Goal: Task Accomplishment & Management: Use online tool/utility

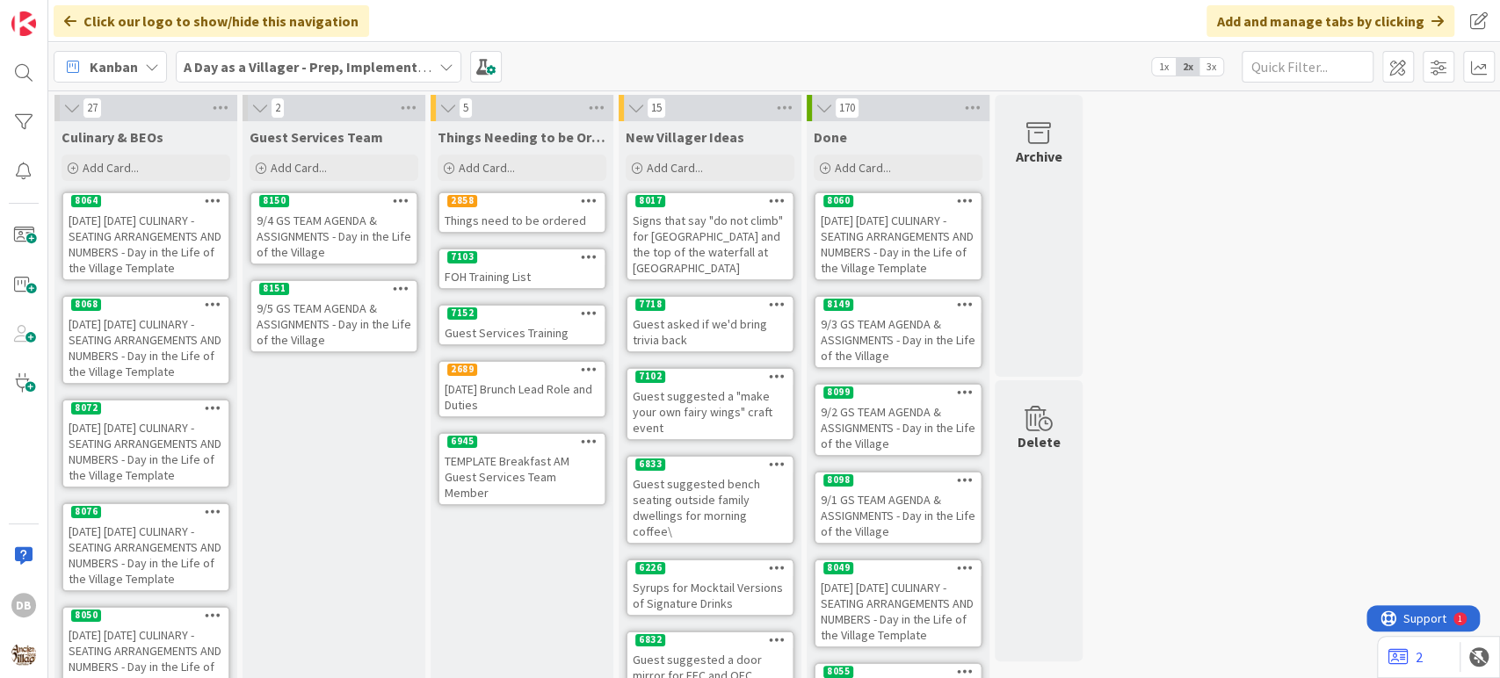
click at [334, 300] on div "9/5 GS TEAM AGENDA & ASSIGNMENTS - Day in the Life of the Village" at bounding box center [333, 324] width 165 height 54
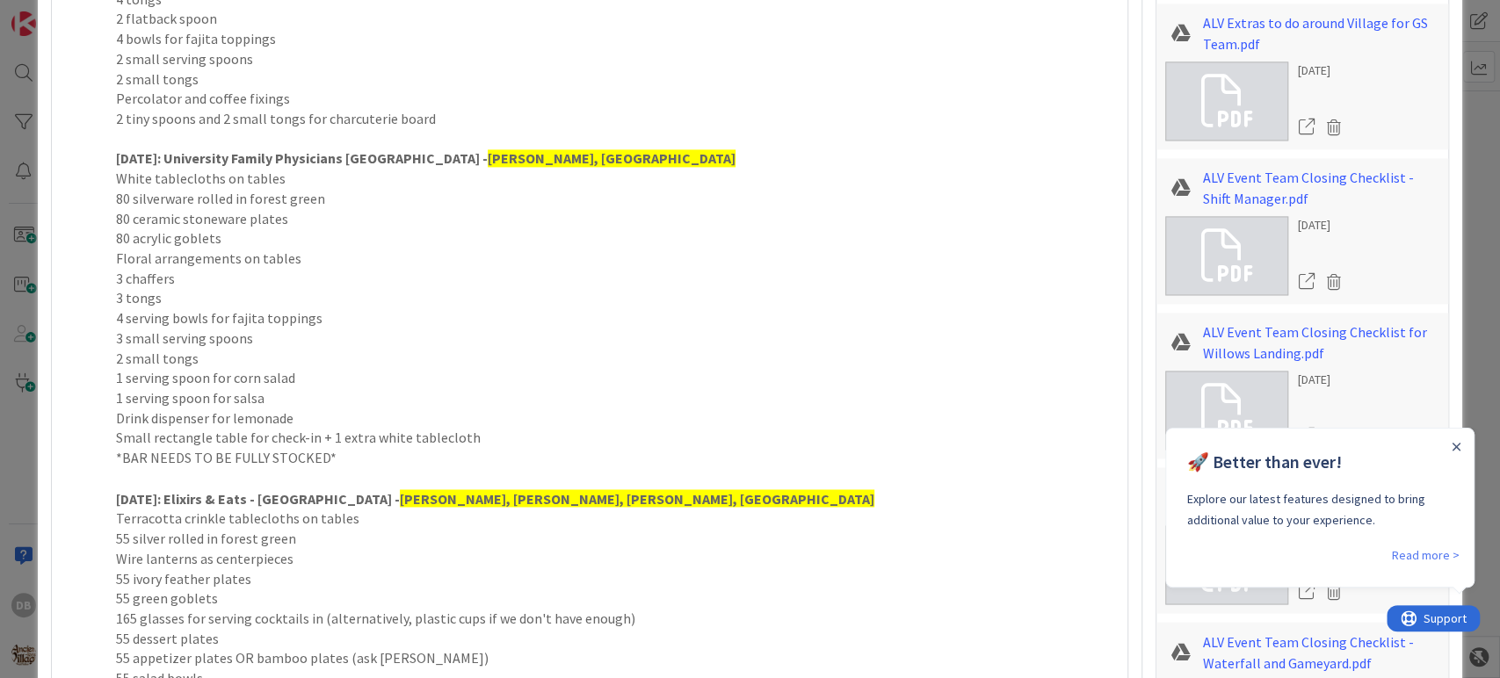
scroll to position [1758, 0]
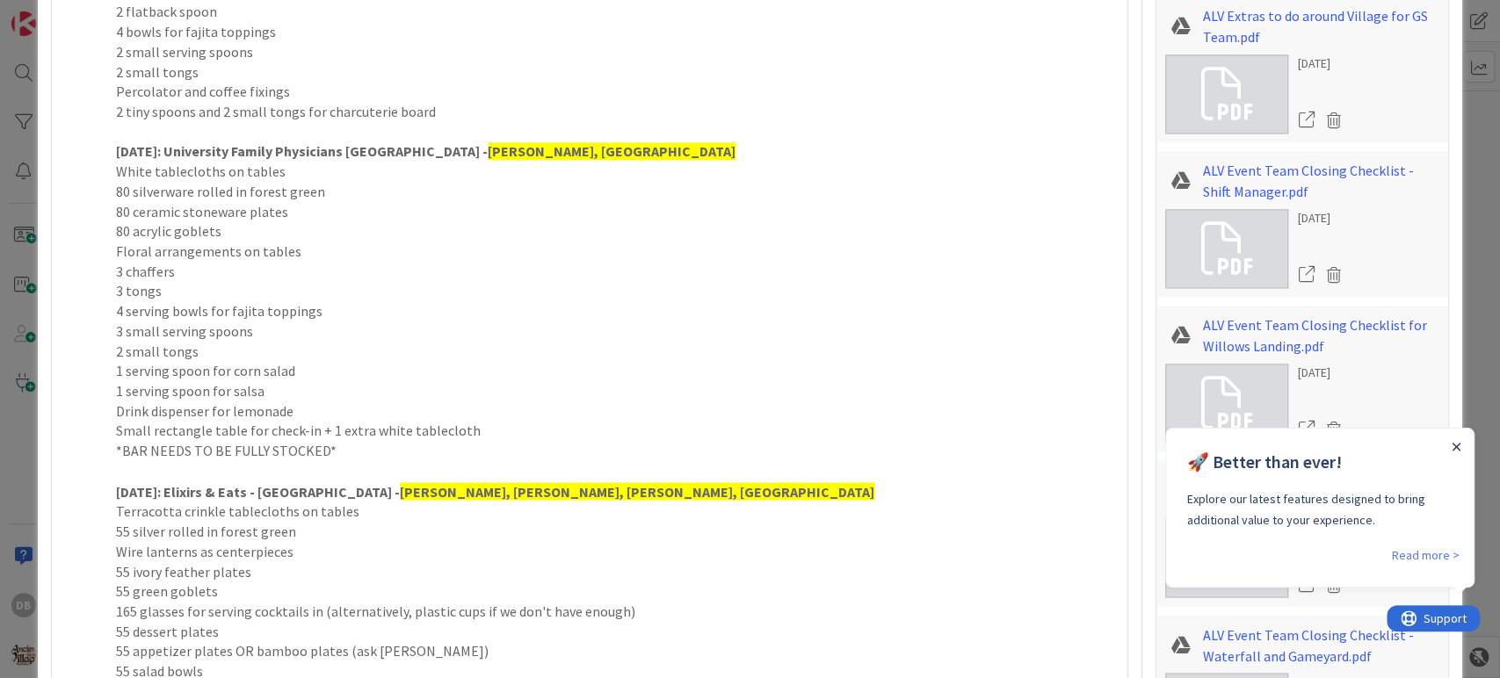
click at [1458, 446] on icon "Close Announcement" at bounding box center [1455, 447] width 9 height 9
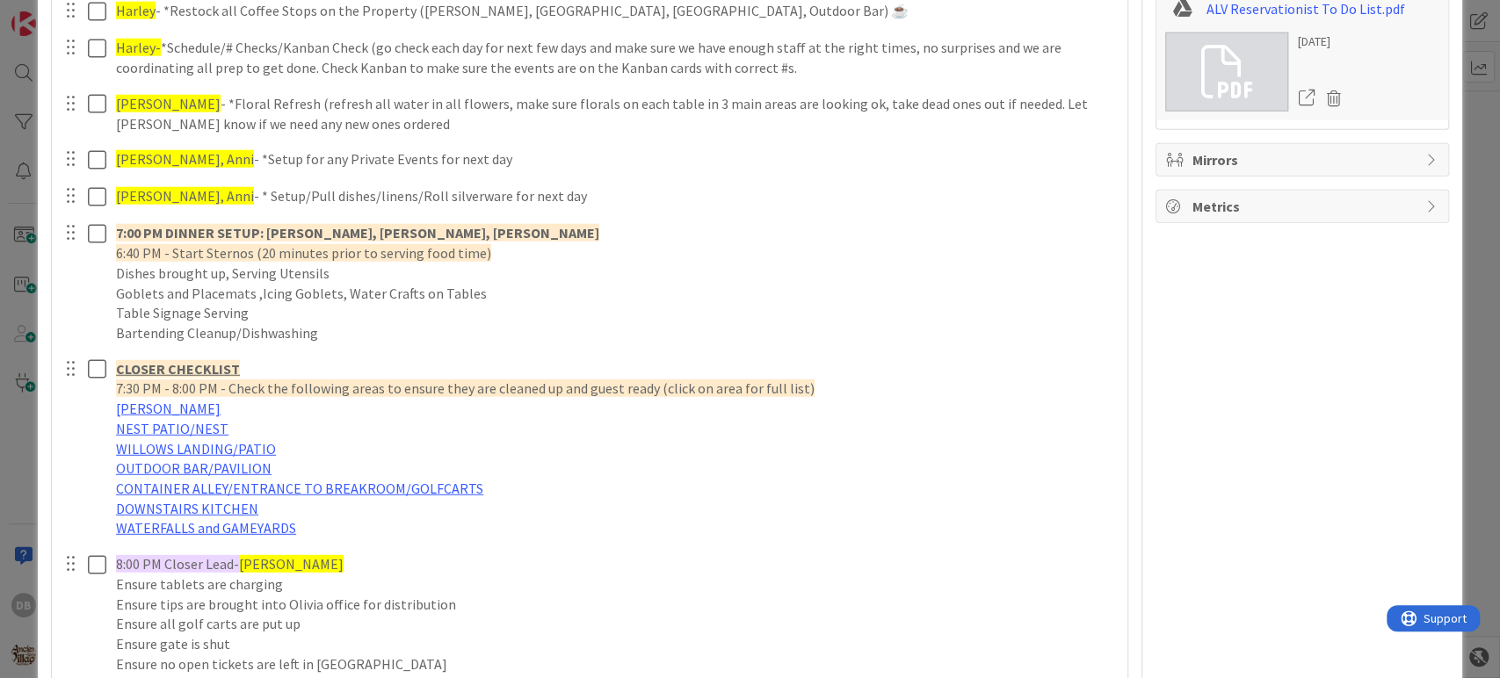
scroll to position [3183, 0]
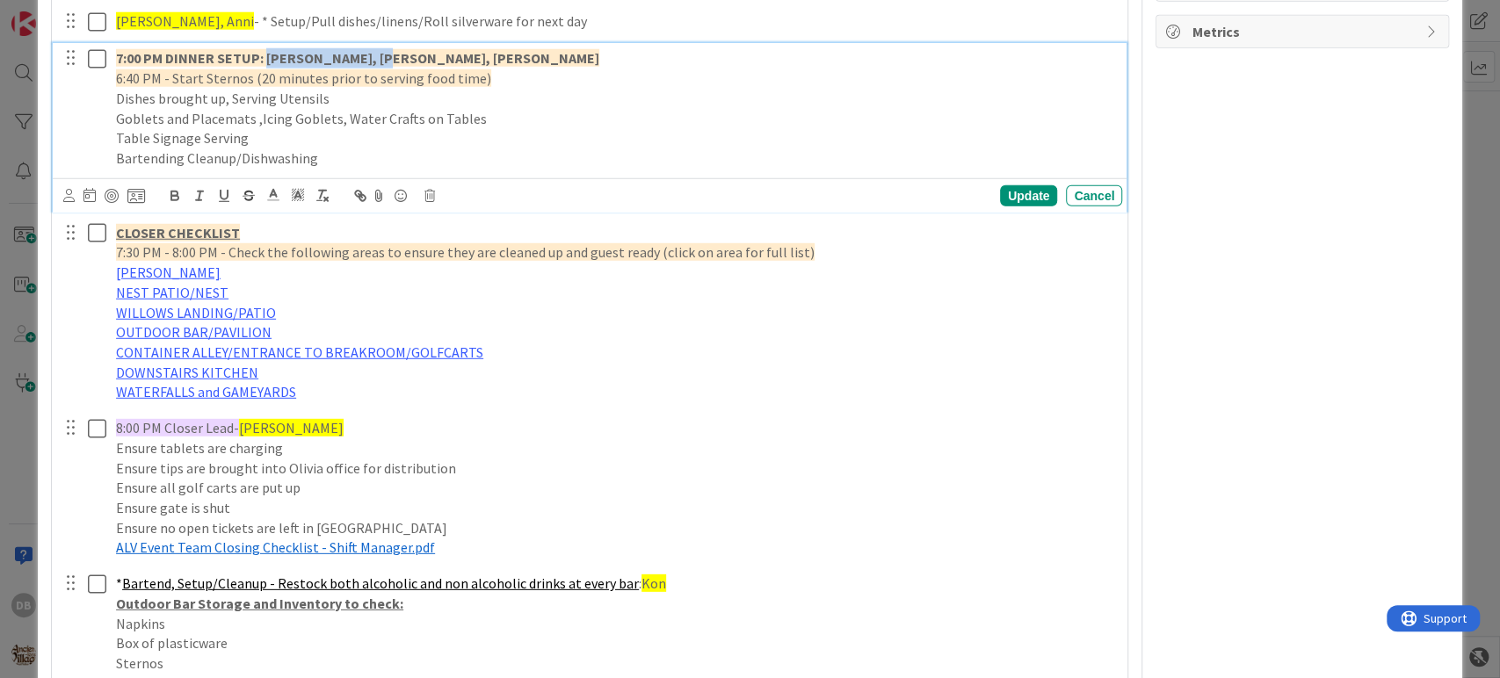
drag, startPoint x: 377, startPoint y: 58, endPoint x: 266, endPoint y: 62, distance: 110.8
click at [266, 62] on p "7:00 PM DINNER SETUP: [PERSON_NAME], [PERSON_NAME], [PERSON_NAME]" at bounding box center [615, 58] width 999 height 20
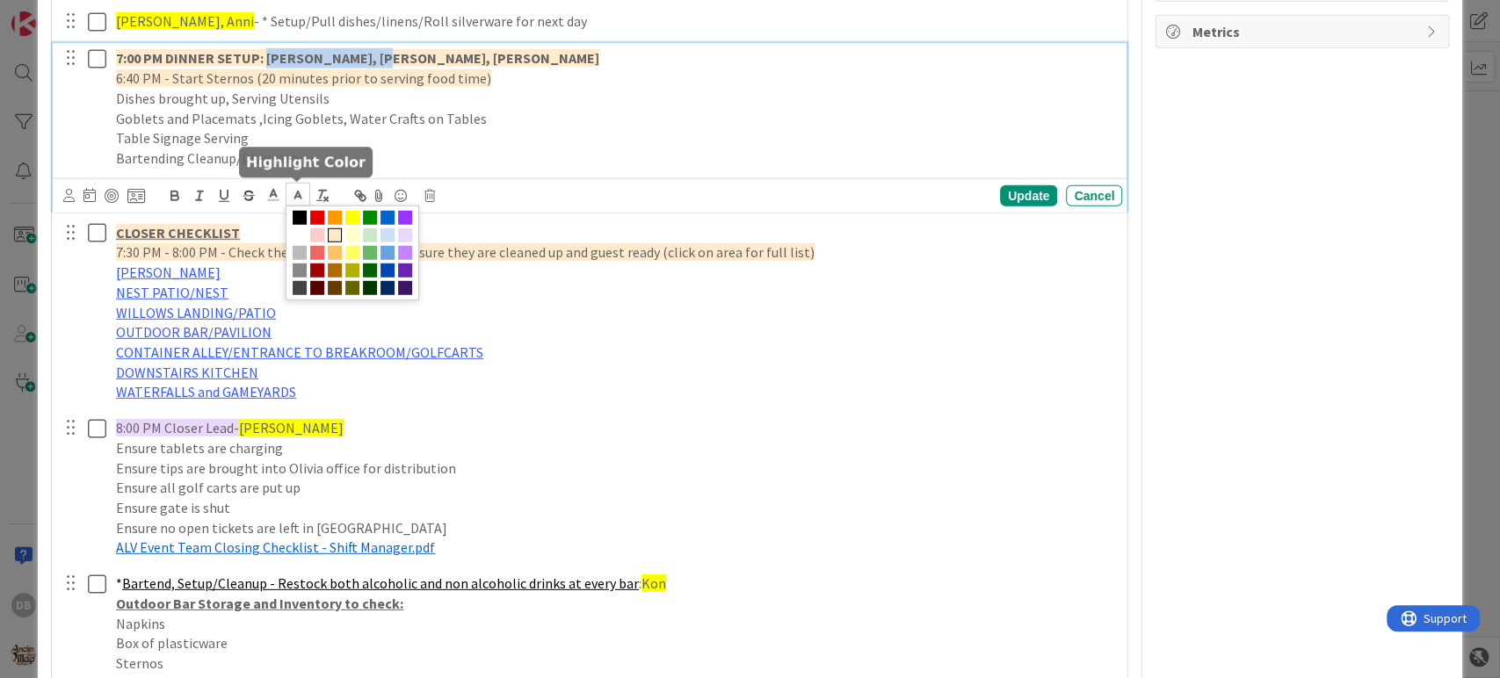
click at [300, 200] on rect at bounding box center [300, 200] width 1 height 1
click at [346, 220] on span at bounding box center [352, 218] width 14 height 14
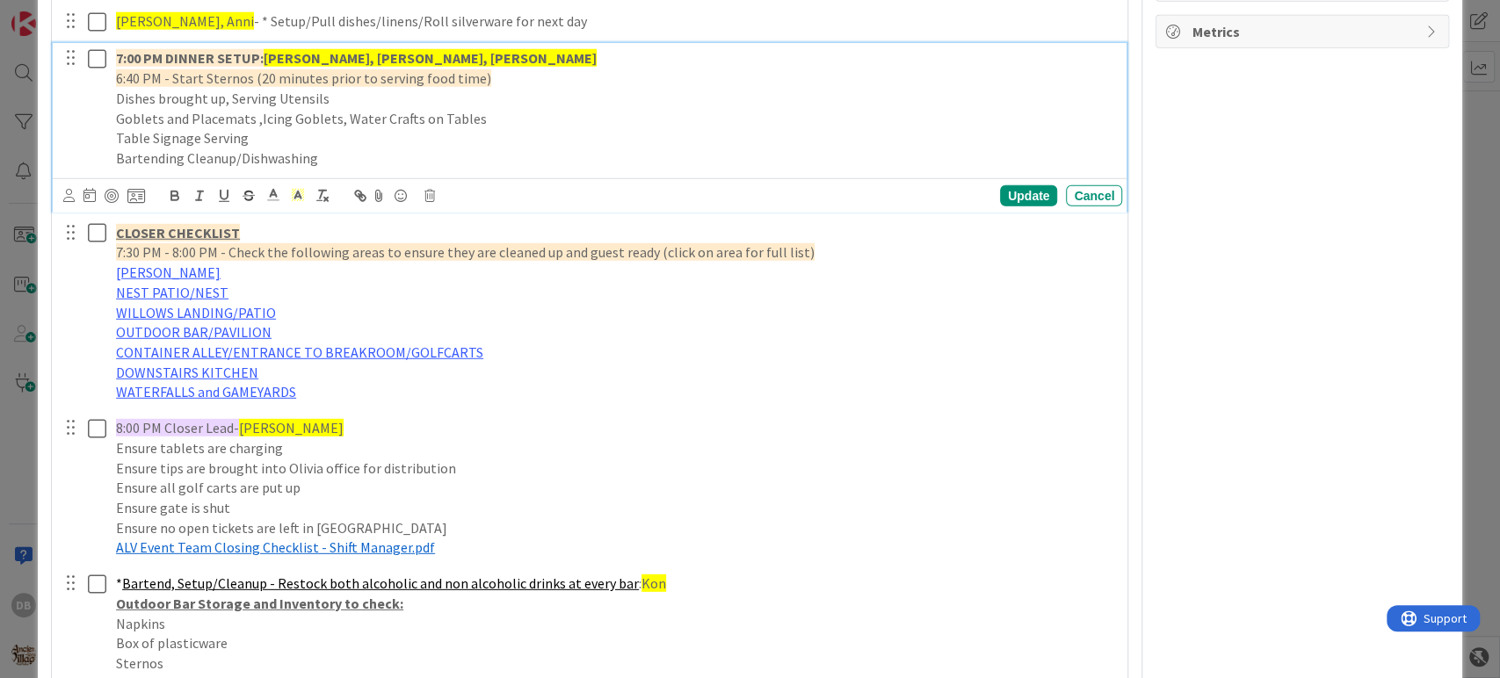
click at [511, 63] on p "7:00 PM DINNER SETUP: [PERSON_NAME], [PERSON_NAME], [PERSON_NAME]" at bounding box center [615, 58] width 999 height 20
click at [1007, 191] on div "Update" at bounding box center [1028, 195] width 57 height 21
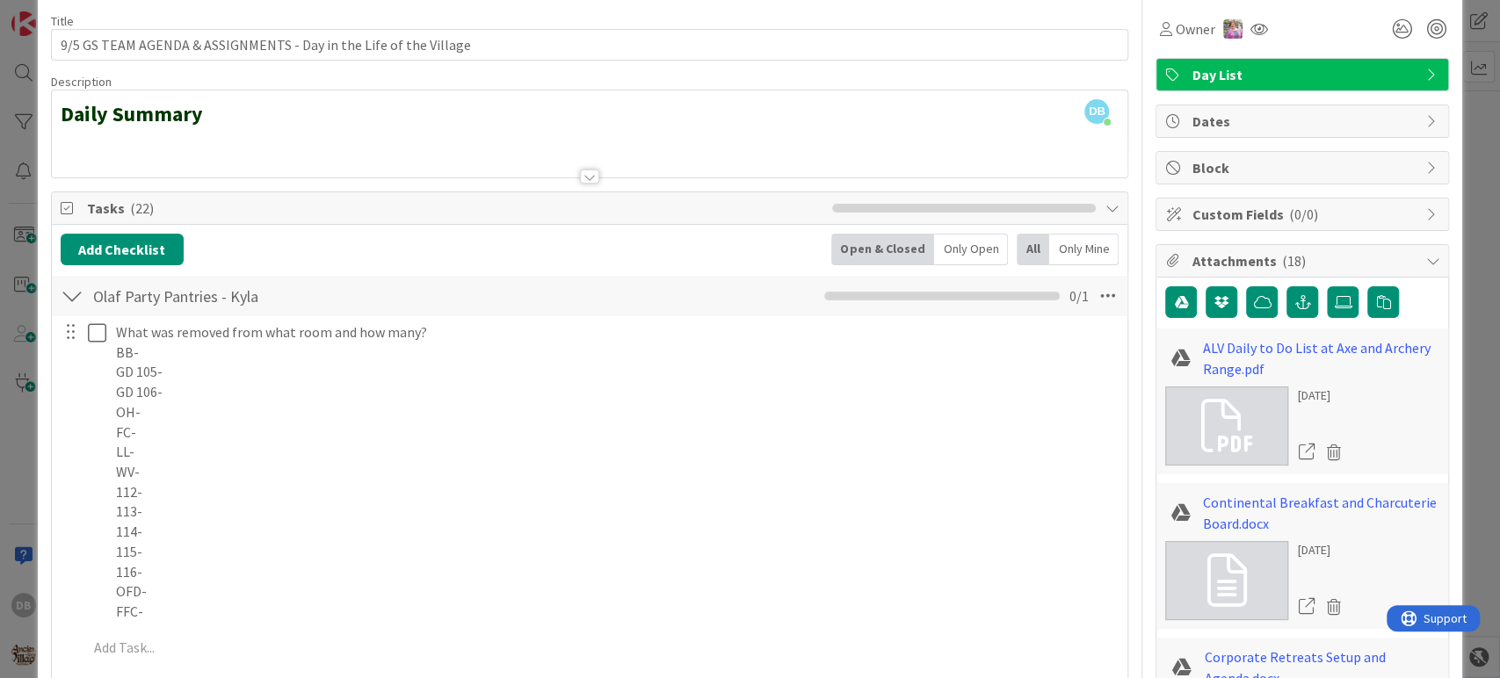
scroll to position [0, 0]
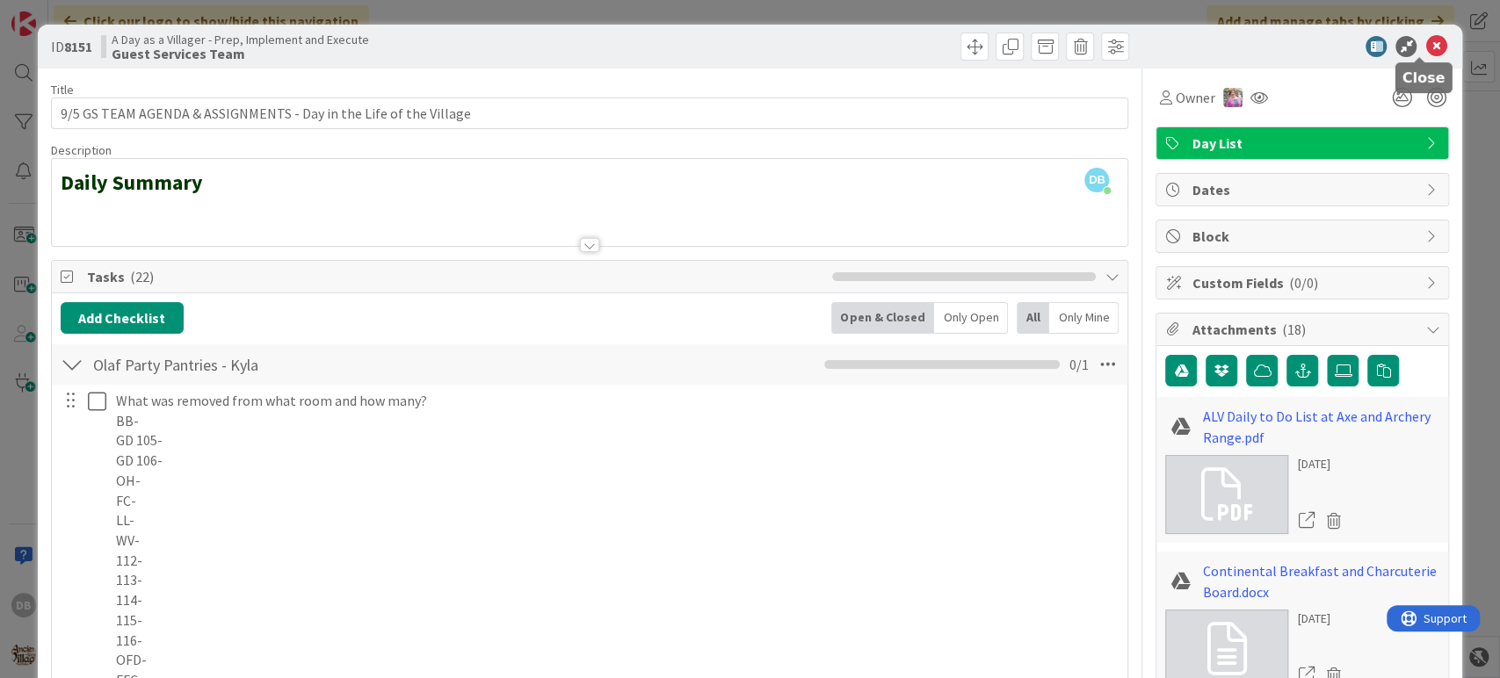
click at [1425, 44] on icon at bounding box center [1435, 46] width 21 height 21
